Goal: Information Seeking & Learning: Learn about a topic

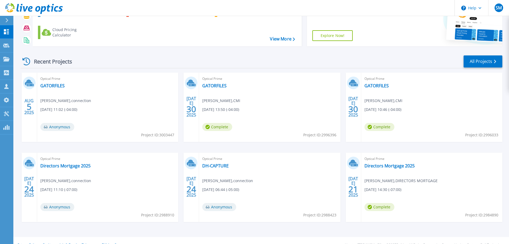
scroll to position [53, 0]
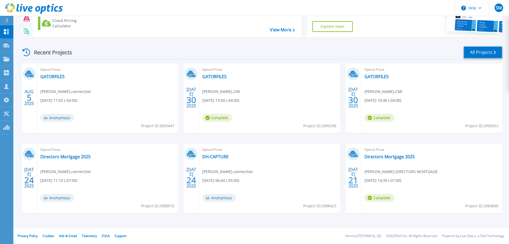
click at [492, 49] on link "All Projects" at bounding box center [483, 52] width 39 height 12
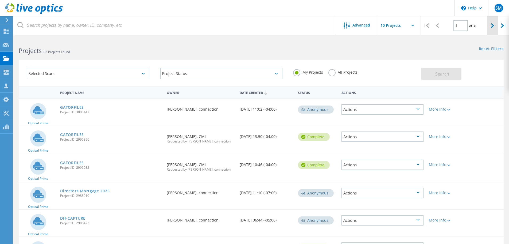
drag, startPoint x: 488, startPoint y: 24, endPoint x: 492, endPoint y: 22, distance: 3.9
click at [490, 23] on div at bounding box center [493, 25] width 11 height 19
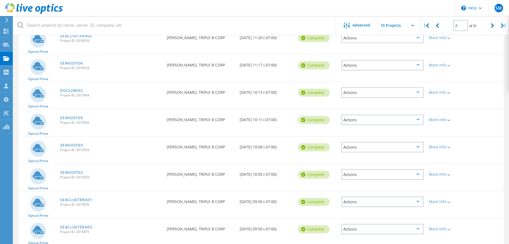
scroll to position [149, 0]
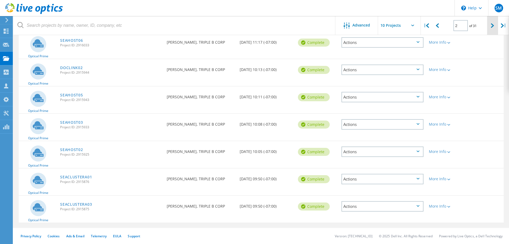
click at [495, 27] on div at bounding box center [493, 25] width 11 height 19
type input "3"
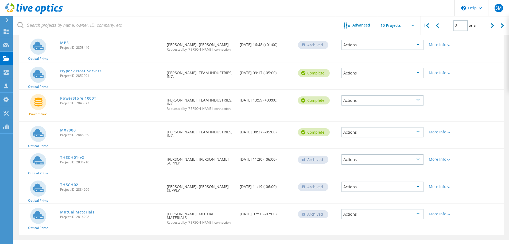
click at [70, 128] on link "MX7000" at bounding box center [68, 130] width 16 height 4
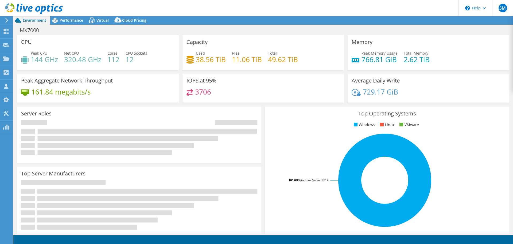
select select "USEast"
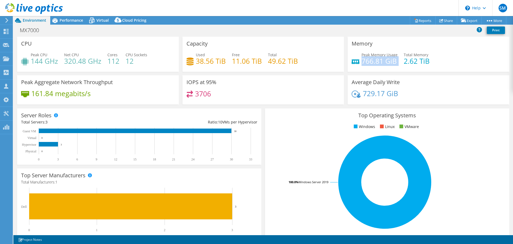
drag, startPoint x: 395, startPoint y: 60, endPoint x: 359, endPoint y: 65, distance: 35.9
click at [359, 65] on div "Peak Memory Usage 766.81 GiB Total Memory 2.62 TiB" at bounding box center [429, 60] width 154 height 17
click at [63, 19] on span "Performance" at bounding box center [72, 20] width 24 height 5
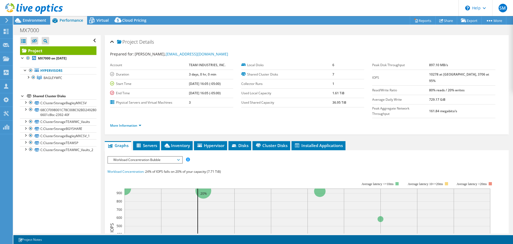
click at [189, 121] on ul "More Information" at bounding box center [307, 124] width 394 height 7
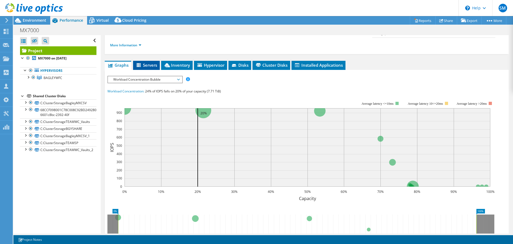
click at [145, 61] on li "Servers" at bounding box center [146, 65] width 27 height 9
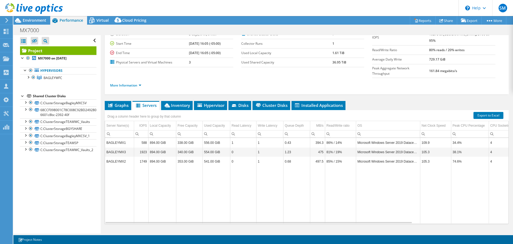
scroll to position [13, 0]
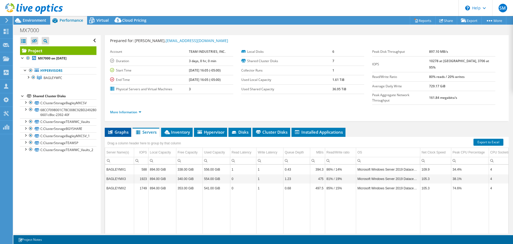
click at [120, 129] on span "Graphs" at bounding box center [118, 131] width 21 height 5
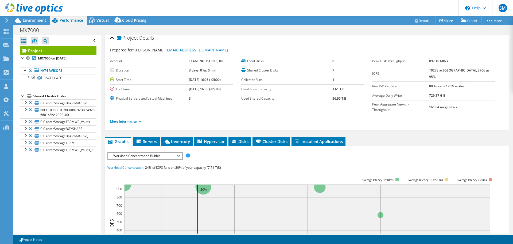
scroll to position [0, 0]
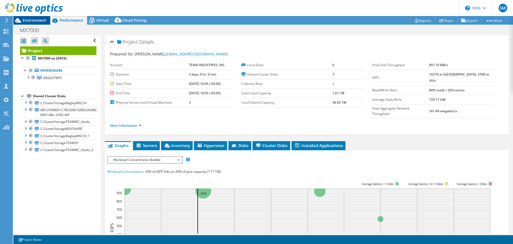
click at [32, 22] on span "Environment" at bounding box center [35, 20] width 24 height 5
